Goal: Download file/media

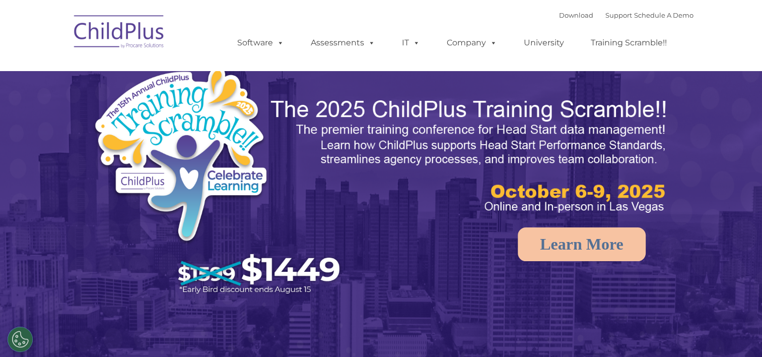
select select "MEDIUM"
click at [570, 12] on link "Download" at bounding box center [576, 15] width 34 height 8
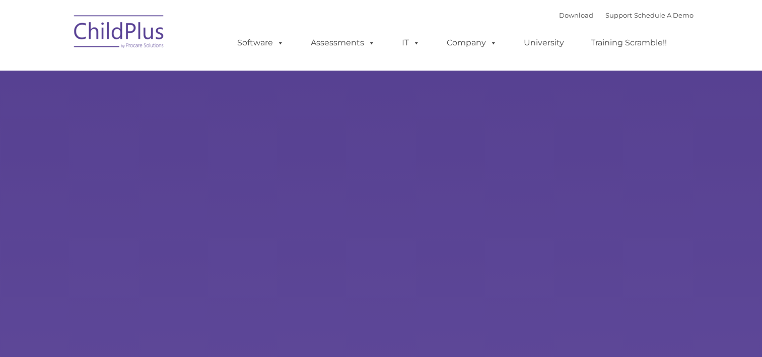
type input ""
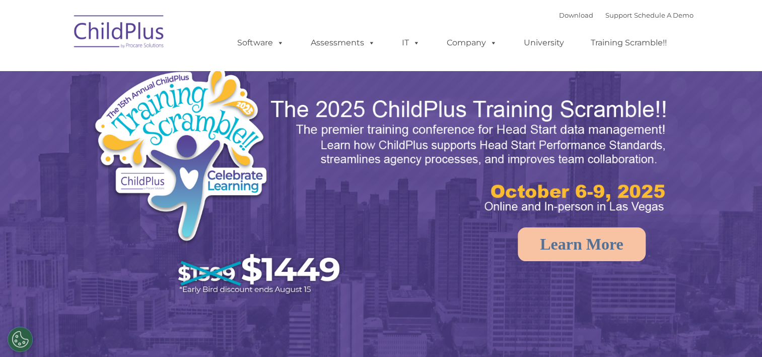
select select "MEDIUM"
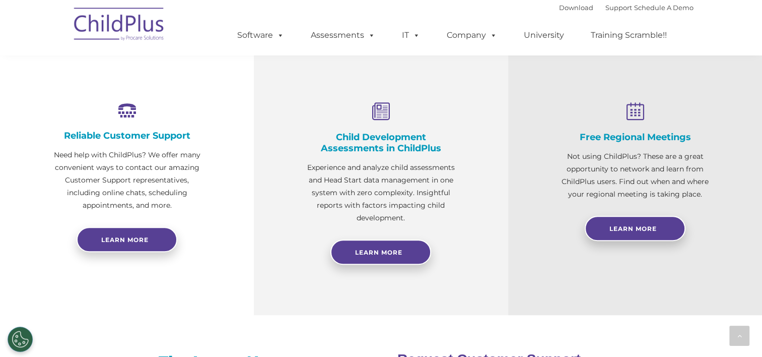
scroll to position [359, 0]
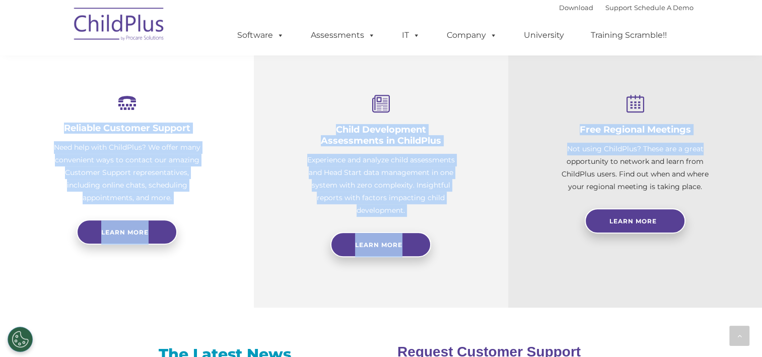
drag, startPoint x: 755, startPoint y: 151, endPoint x: 725, endPoint y: 20, distance: 134.4
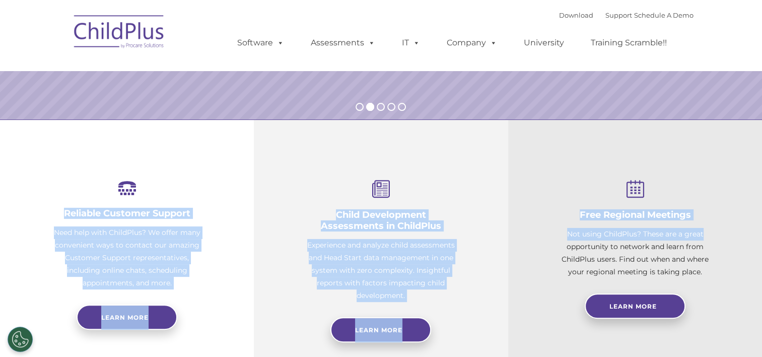
scroll to position [0, 0]
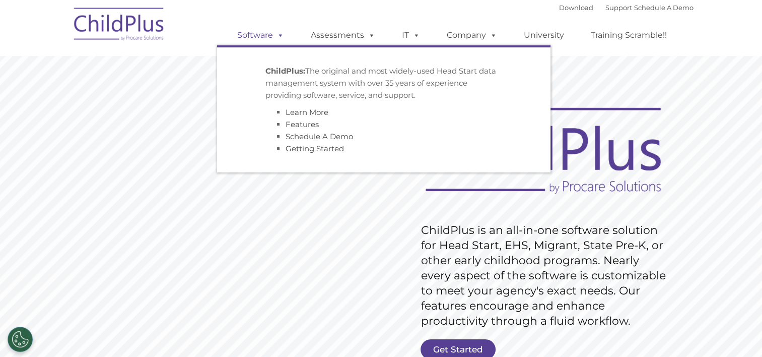
click at [268, 35] on link "Software" at bounding box center [260, 35] width 67 height 20
